Goal: Check status: Check status

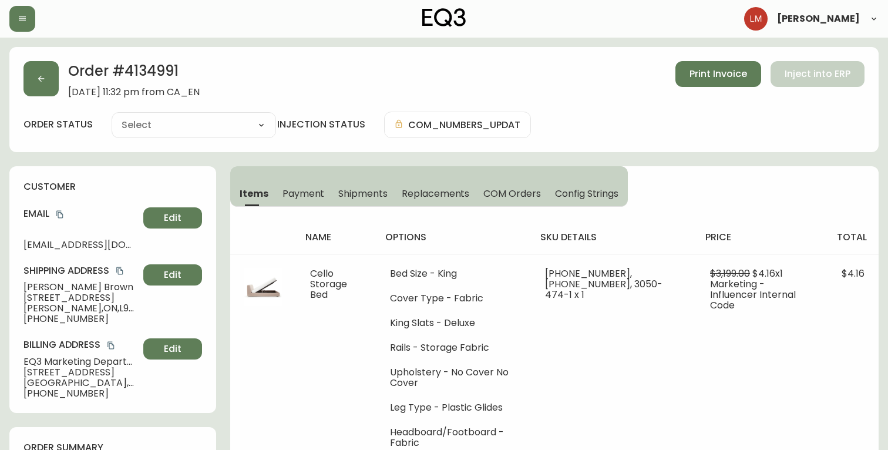
type input "Processing"
select select "PROCESSING"
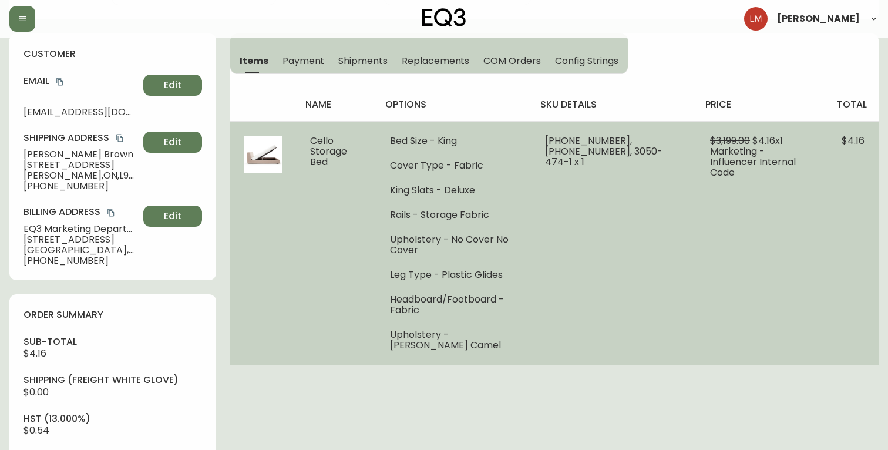
scroll to position [137, 0]
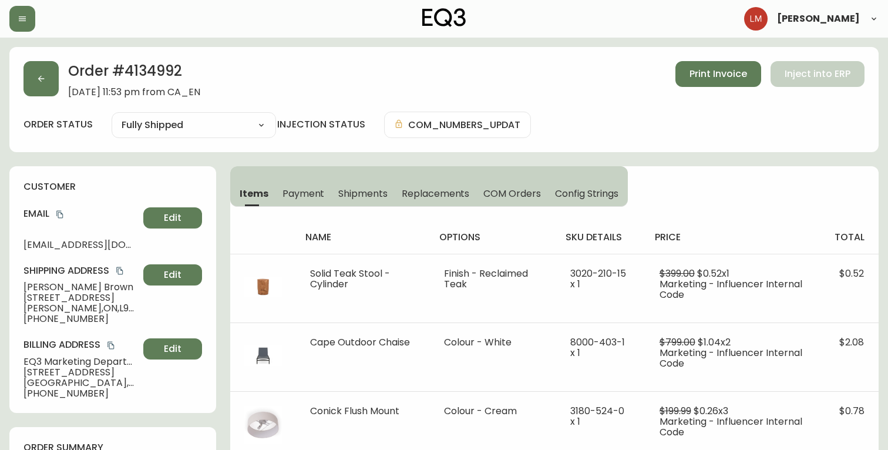
type input "Fully Shipped"
select select "FULLY_SHIPPED"
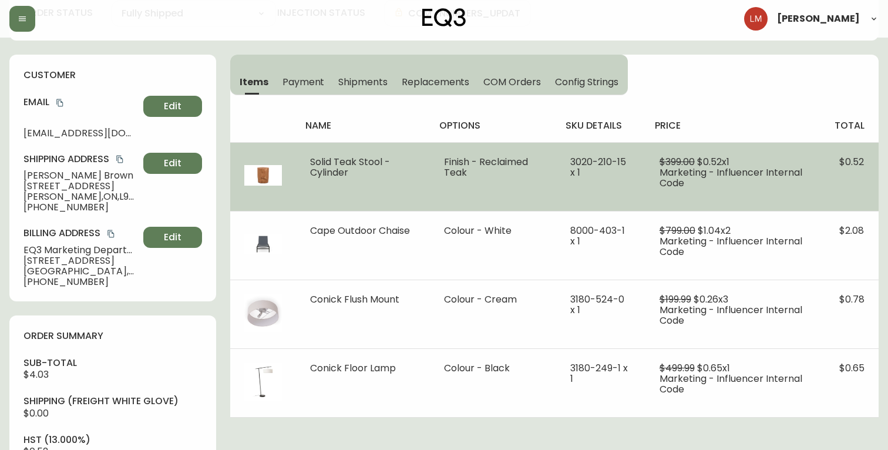
scroll to position [112, 0]
